Goal: Information Seeking & Learning: Compare options

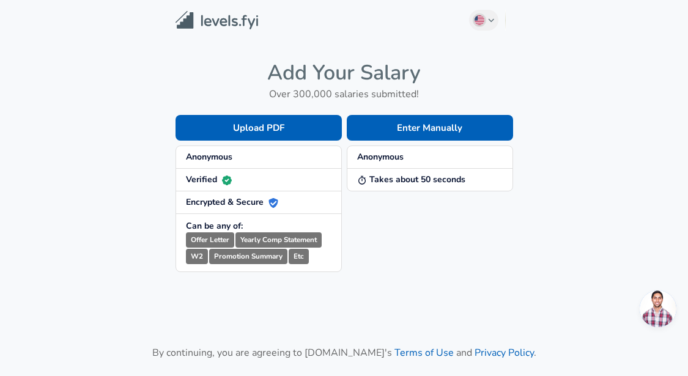
scroll to position [341, 0]
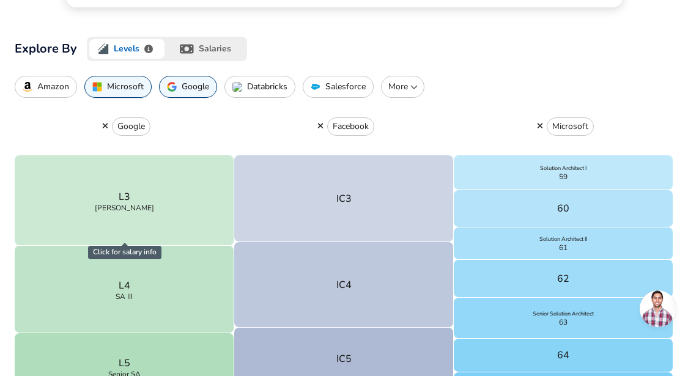
click at [253, 89] on p "Databricks" at bounding box center [267, 87] width 40 height 10
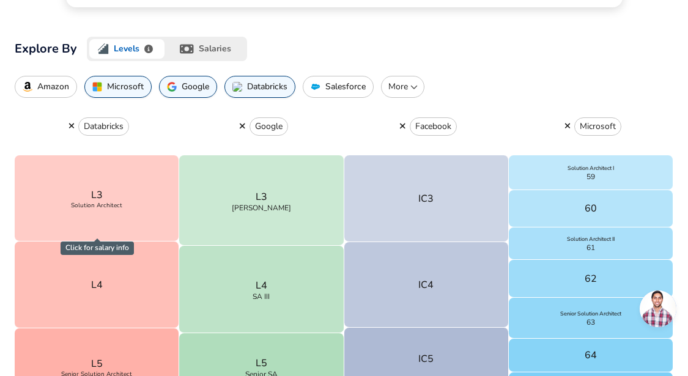
click at [57, 87] on p "Amazon" at bounding box center [53, 87] width 32 height 10
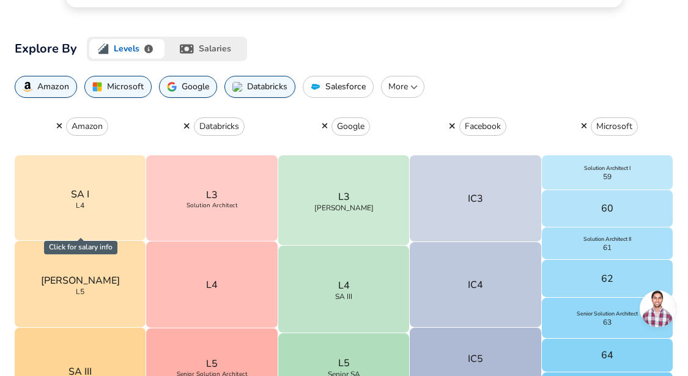
click at [115, 88] on p "Microsoft" at bounding box center [125, 87] width 37 height 10
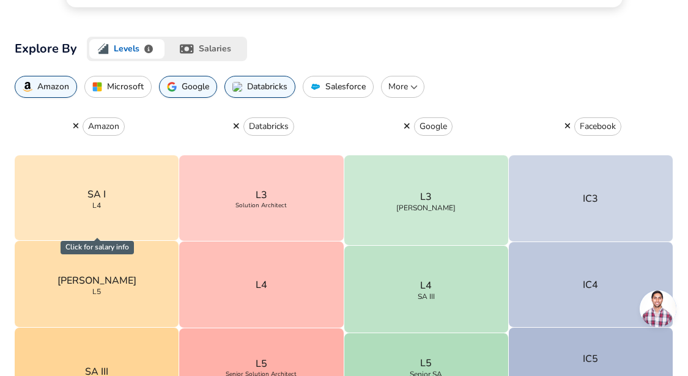
click at [194, 82] on p "Google" at bounding box center [196, 87] width 28 height 10
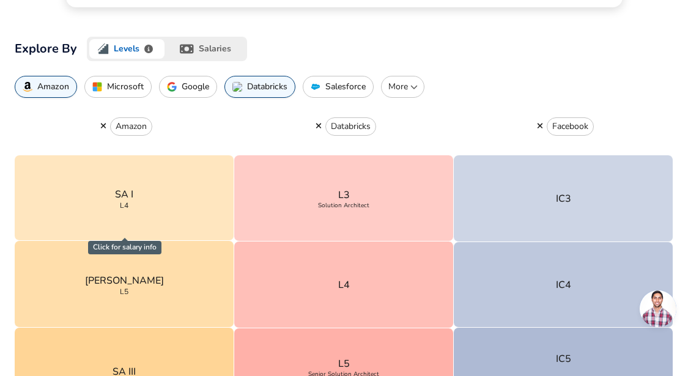
click at [408, 87] on p "More" at bounding box center [403, 87] width 32 height 12
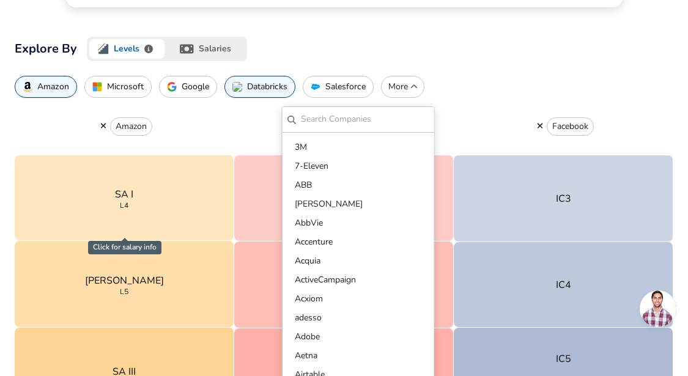
click at [472, 63] on div "Explore By Levels salaries Amazon Microsoft Google Databricks Salesforce More ​…" at bounding box center [344, 313] width 659 height 552
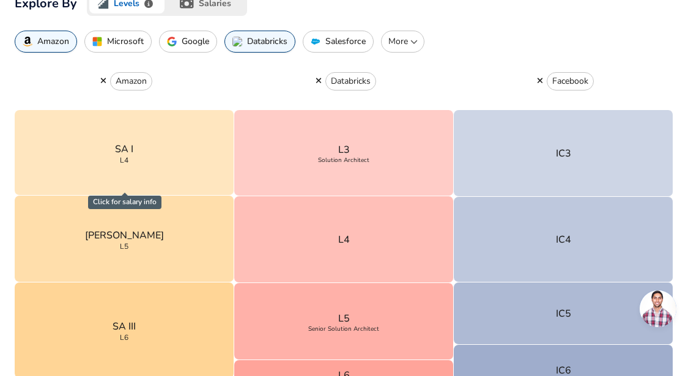
scroll to position [383, 0]
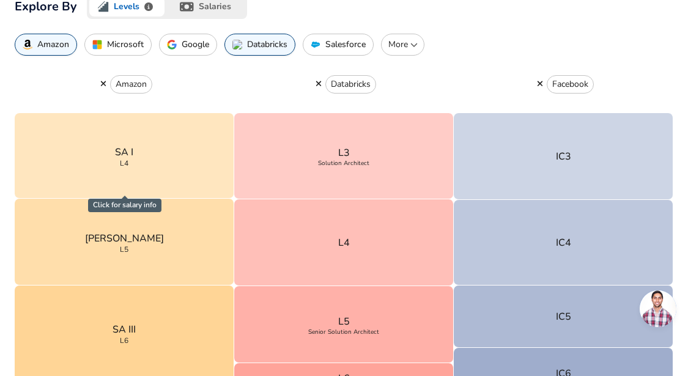
click at [536, 83] on button "button" at bounding box center [540, 83] width 14 height 11
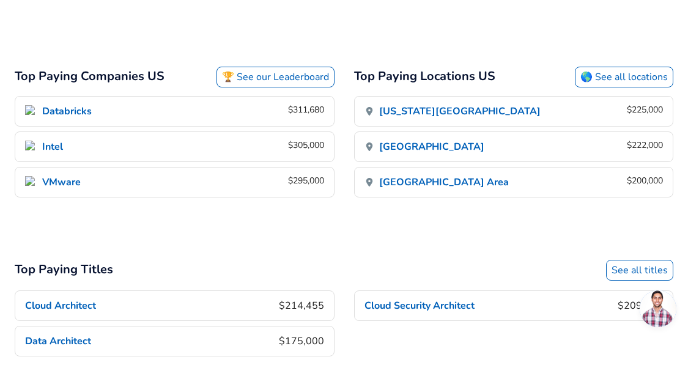
scroll to position [900, 0]
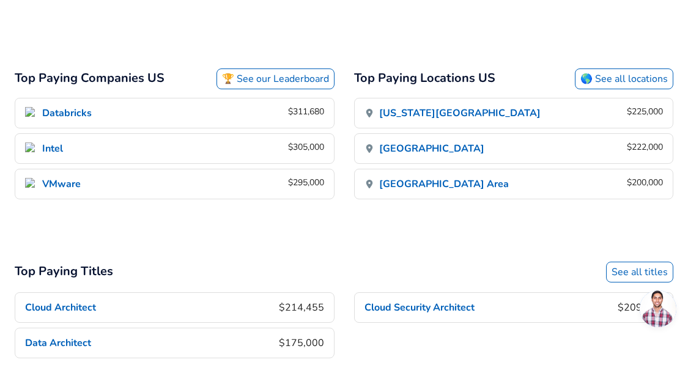
click at [279, 84] on link "🏆 See our Leaderboard" at bounding box center [276, 78] width 118 height 21
